Goal: Transaction & Acquisition: Obtain resource

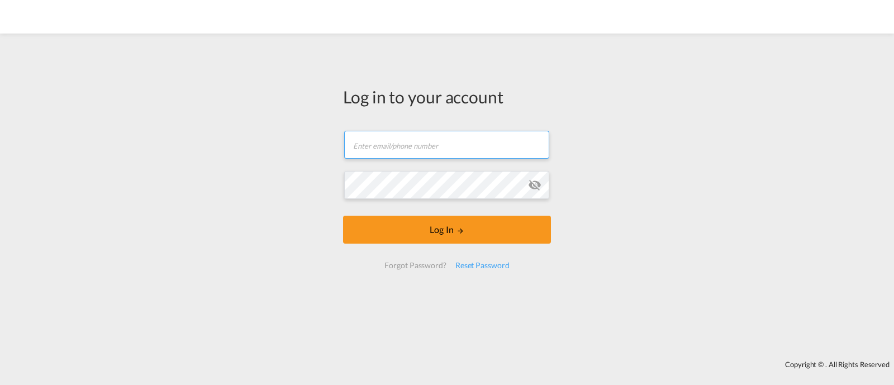
type input "[EMAIL_ADDRESS][DOMAIN_NAME]"
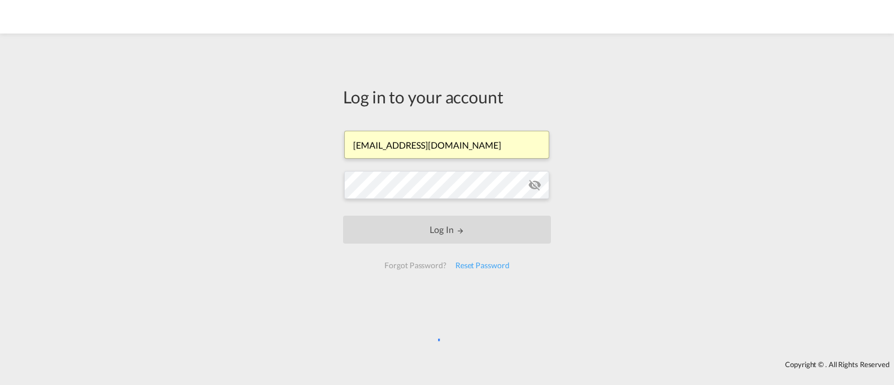
click at [418, 152] on input "[EMAIL_ADDRESS][DOMAIN_NAME]" at bounding box center [446, 145] width 205 height 28
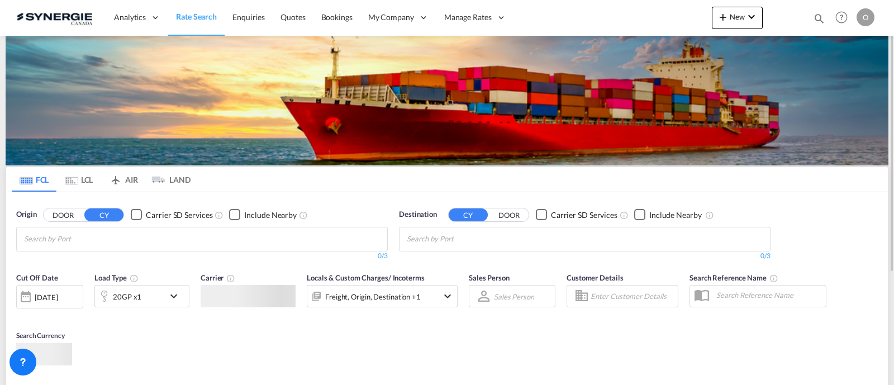
click at [814, 18] on md-icon "icon-magnify" at bounding box center [819, 18] width 12 height 12
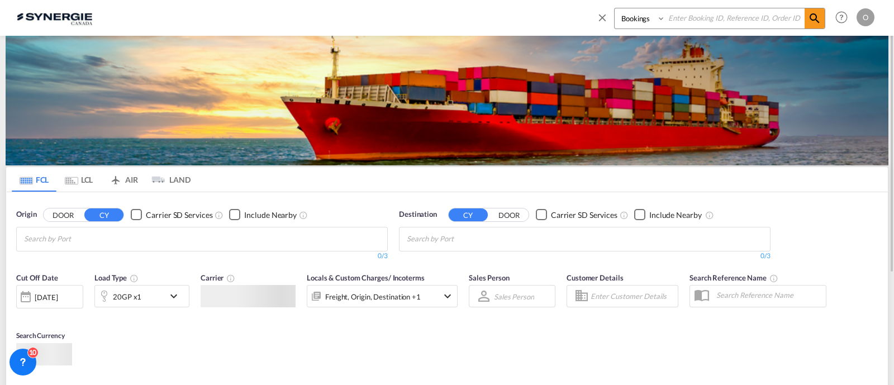
click at [628, 16] on select "Bookings Quotes Enquiries" at bounding box center [640, 18] width 53 height 20
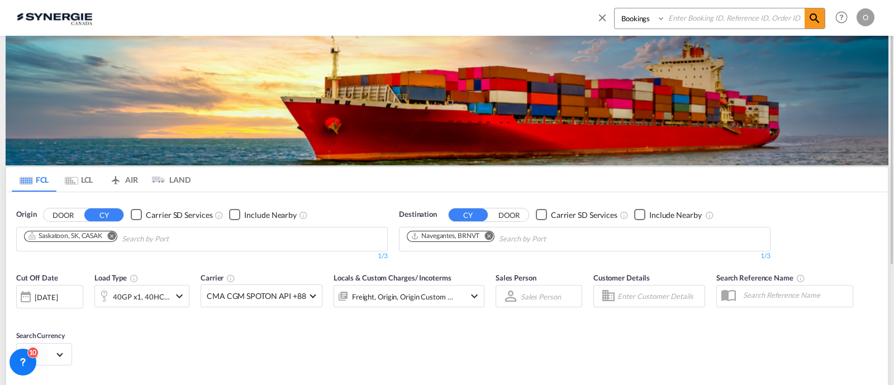
select select "Quotes"
click at [614, 8] on select "Bookings Quotes Enquiries" at bounding box center [640, 18] width 53 height 20
click at [690, 18] on input at bounding box center [734, 18] width 139 height 20
paste input "SYC000014495"
type input "SYC000014495"
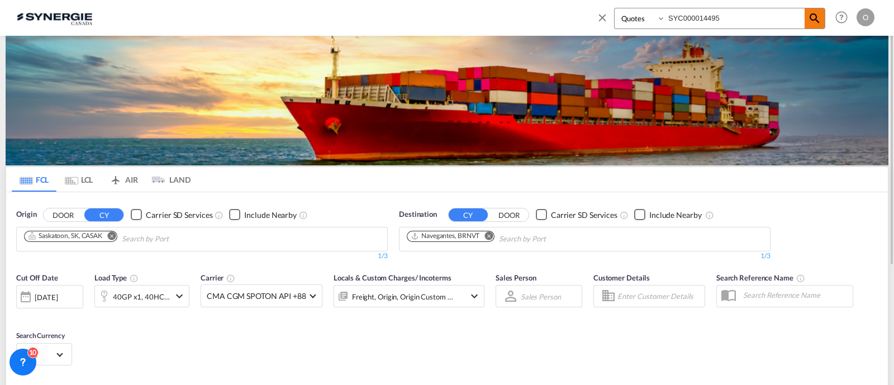
click at [819, 18] on md-icon "icon-magnify" at bounding box center [814, 18] width 13 height 13
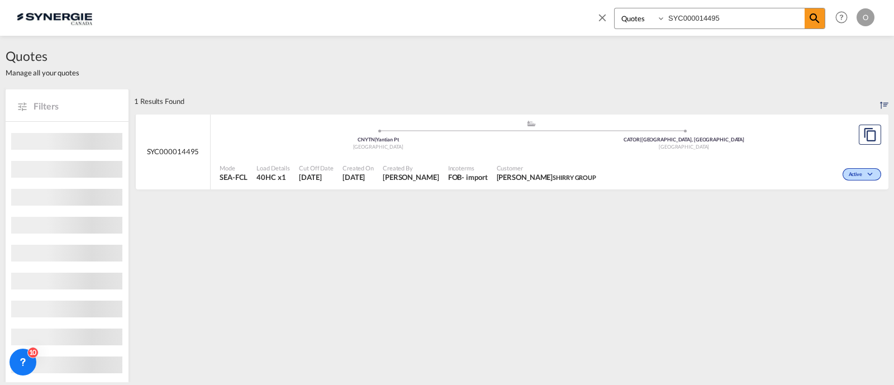
click at [500, 166] on span "Customer" at bounding box center [547, 168] width 100 height 8
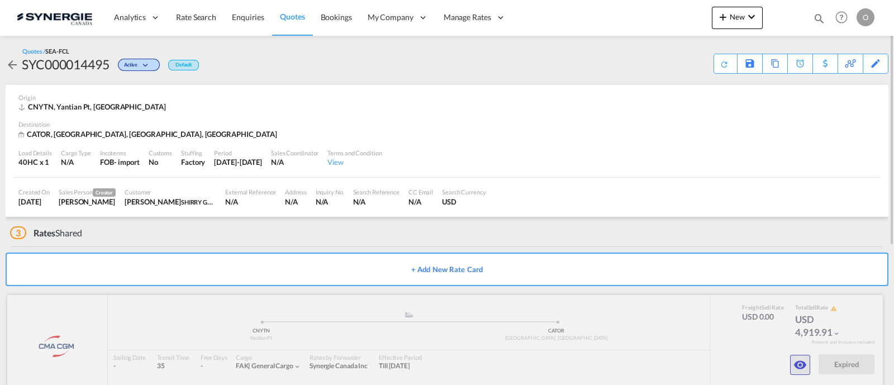
click at [800, 362] on md-icon "icon-eye" at bounding box center [799, 364] width 13 height 13
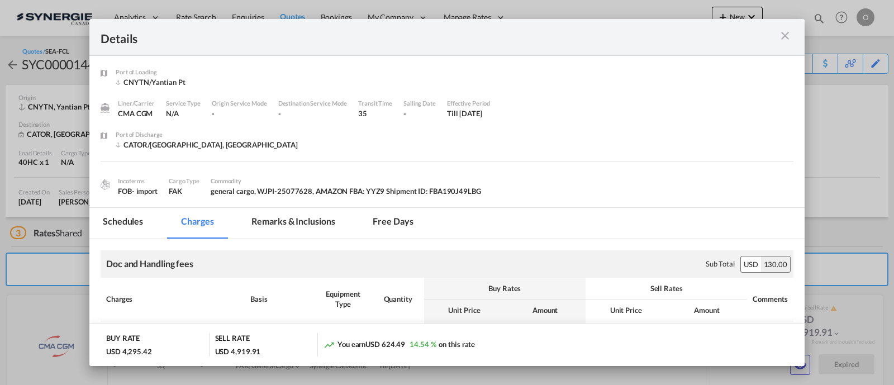
click at [318, 223] on md-tab-item "Remarks & Inclusions" at bounding box center [293, 223] width 110 height 31
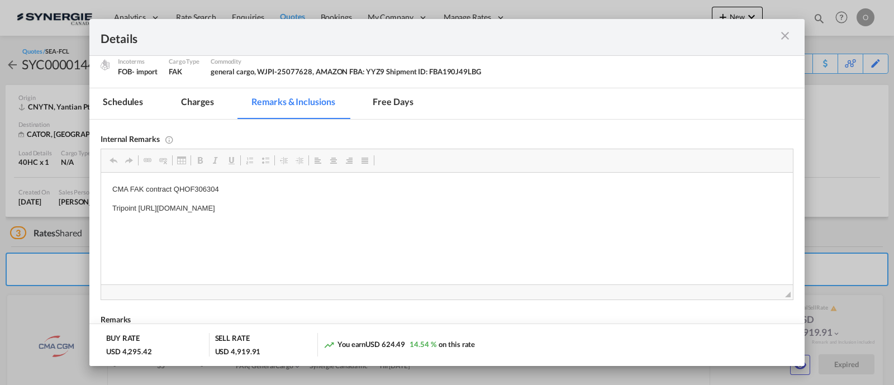
scroll to position [163, 0]
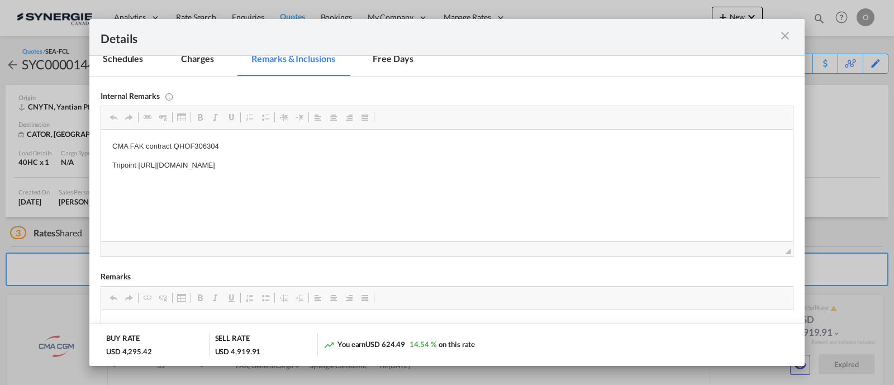
drag, startPoint x: 427, startPoint y: 164, endPoint x: 139, endPoint y: 159, distance: 287.7
click at [139, 160] on p "Tripoint https://app.frontapp.com/open/msg_1h9cqu1b?key=6zqFihIfu_IaoRn3Xjqk1Bq…" at bounding box center [446, 166] width 669 height 12
copy p "https://app.frontapp.com/open/msg_1h9cqu1b?key=6zqFihIfu_IaoRn3Xjqk1BqGja7CtJwY"
click at [792, 35] on div "Port of Loading ..." at bounding box center [758, 37] width 69 height 14
click at [785, 37] on md-icon "icon-close m-3 fg-AAA8AD cursor" at bounding box center [784, 35] width 13 height 13
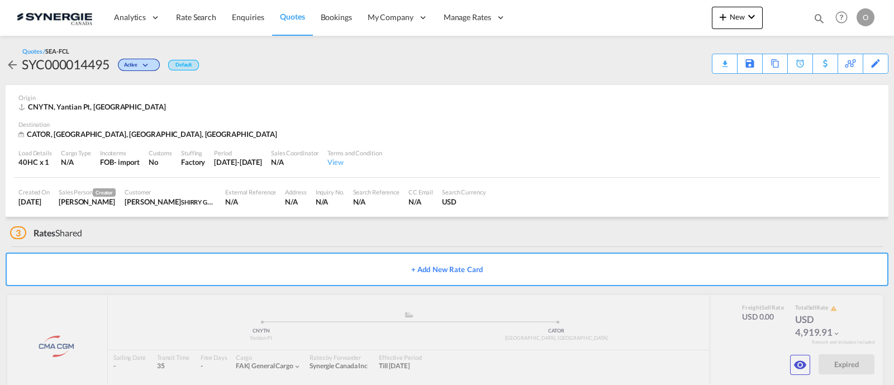
scroll to position [53, 0]
click at [725, 66] on div "Download Quote" at bounding box center [702, 63] width 57 height 18
